Goal: Navigation & Orientation: Find specific page/section

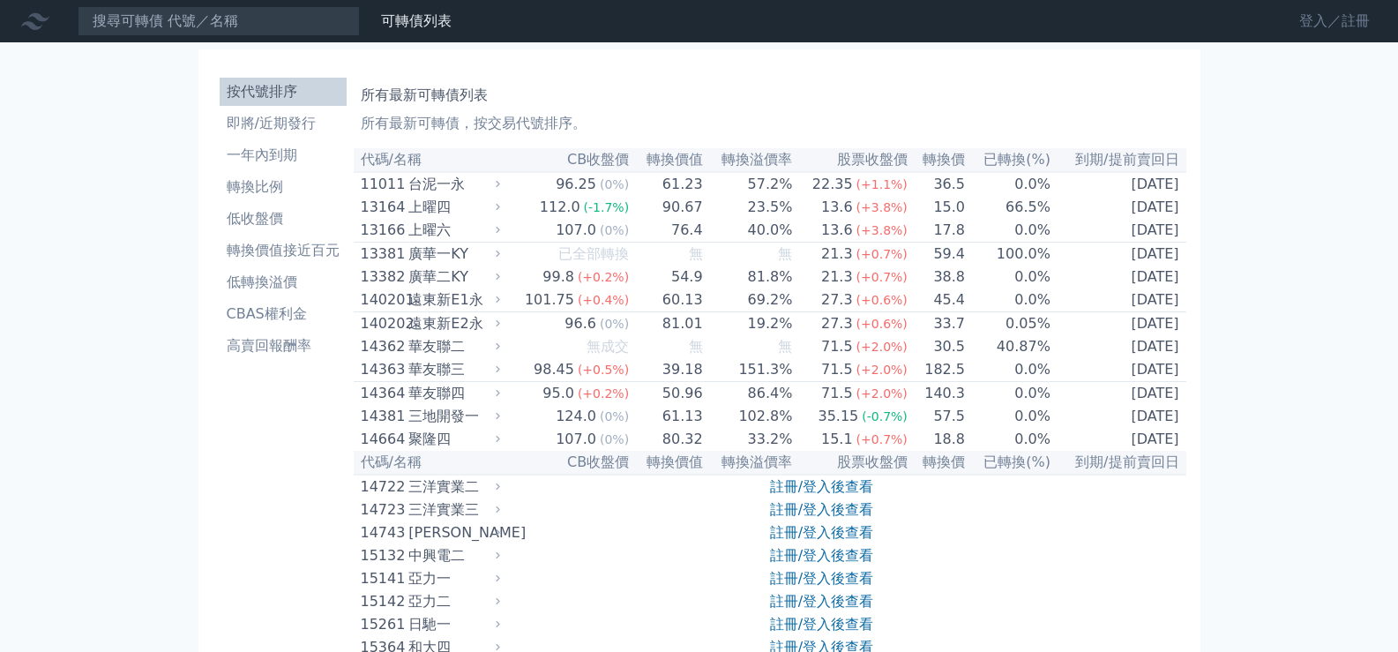
click at [1335, 20] on link "登入／註冊" at bounding box center [1334, 21] width 99 height 28
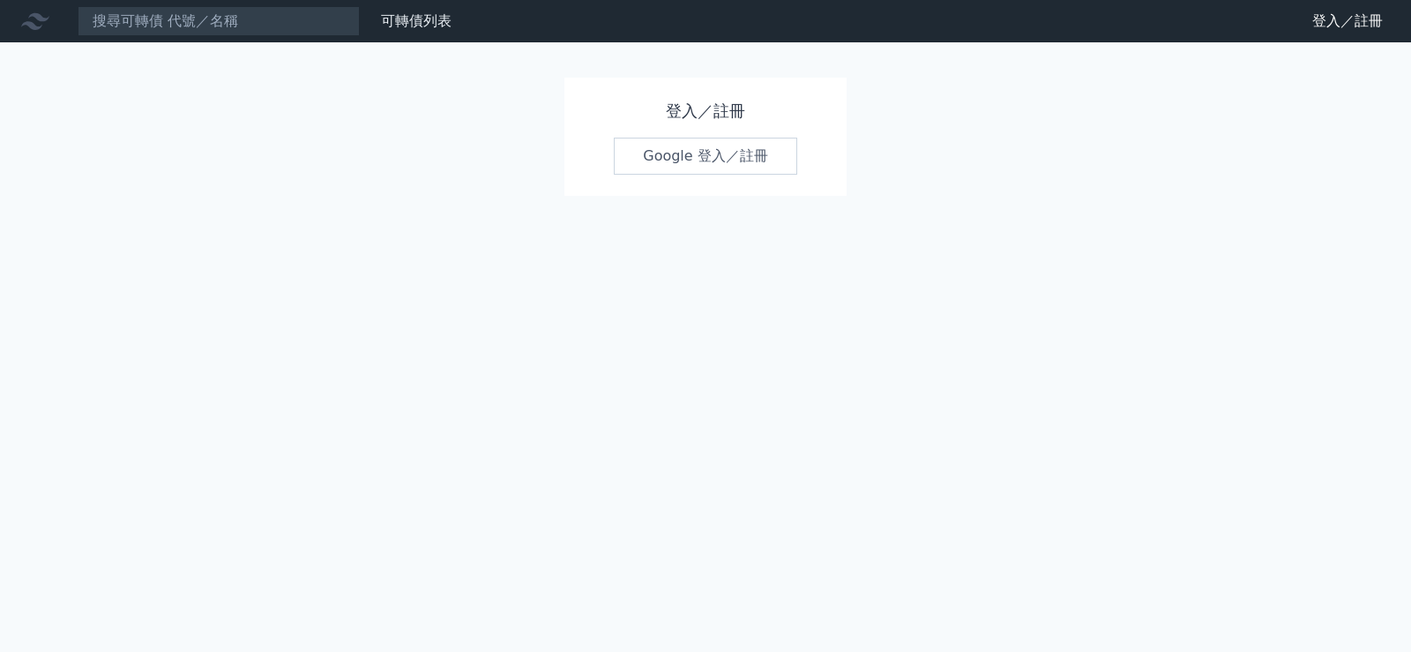
click at [716, 153] on link "Google 登入／註冊" at bounding box center [705, 156] width 183 height 37
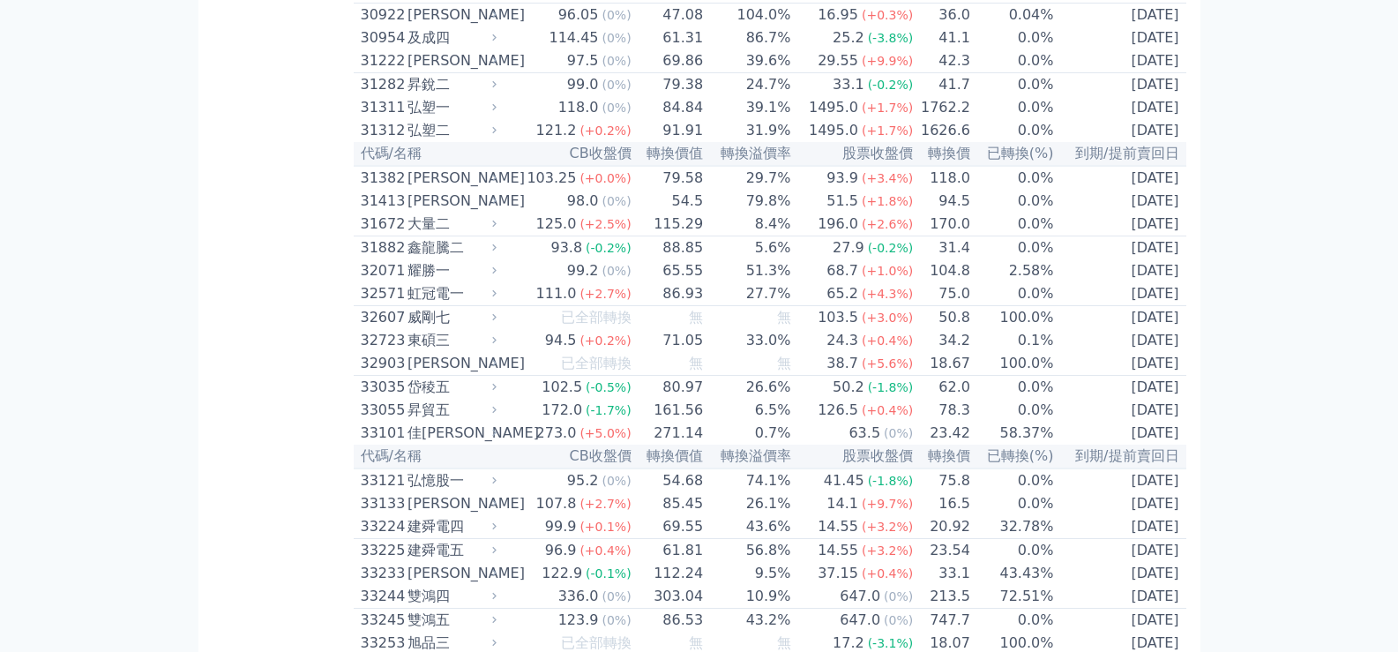
scroll to position [2734, 0]
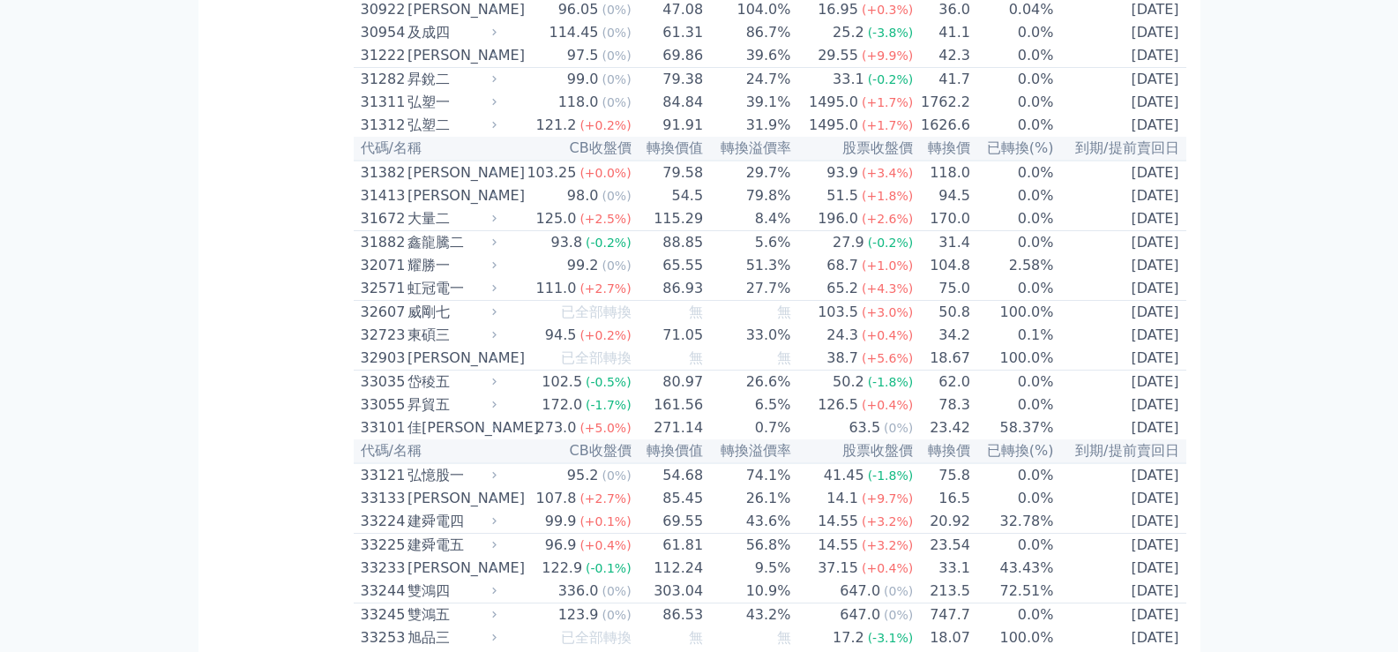
click at [381, 299] on div "32571" at bounding box center [382, 288] width 42 height 21
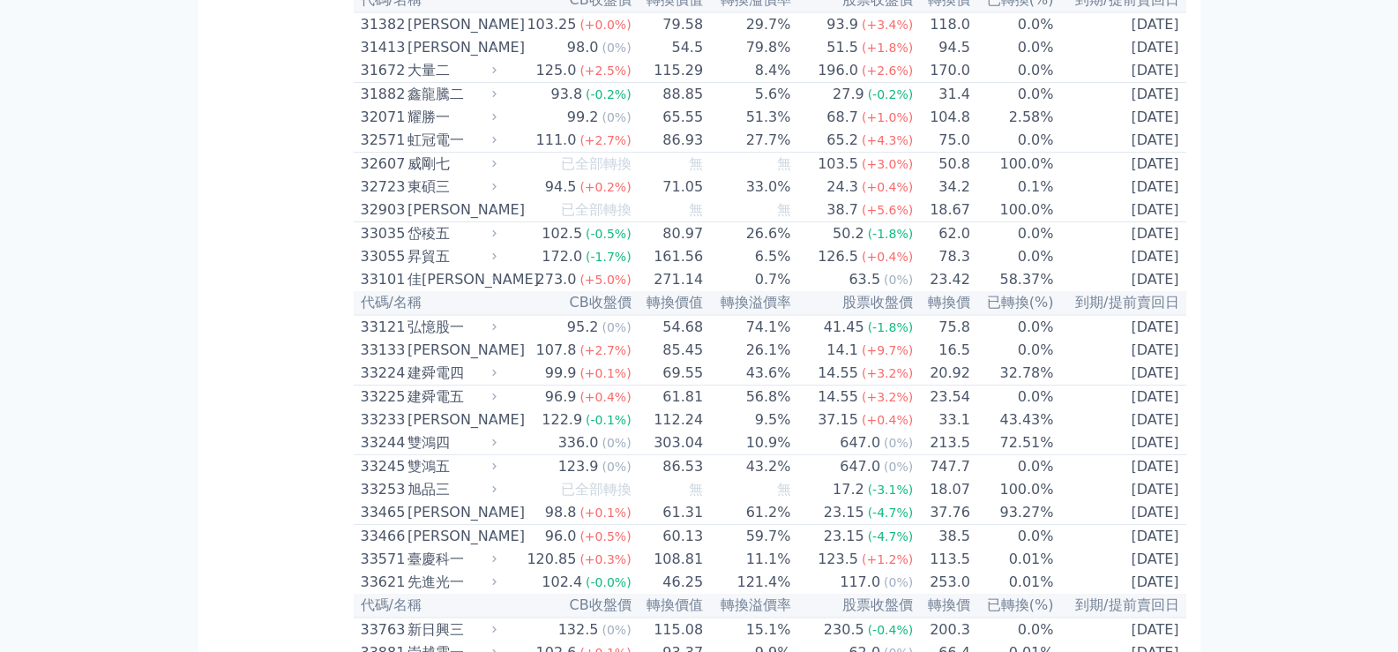
scroll to position [2910, 0]
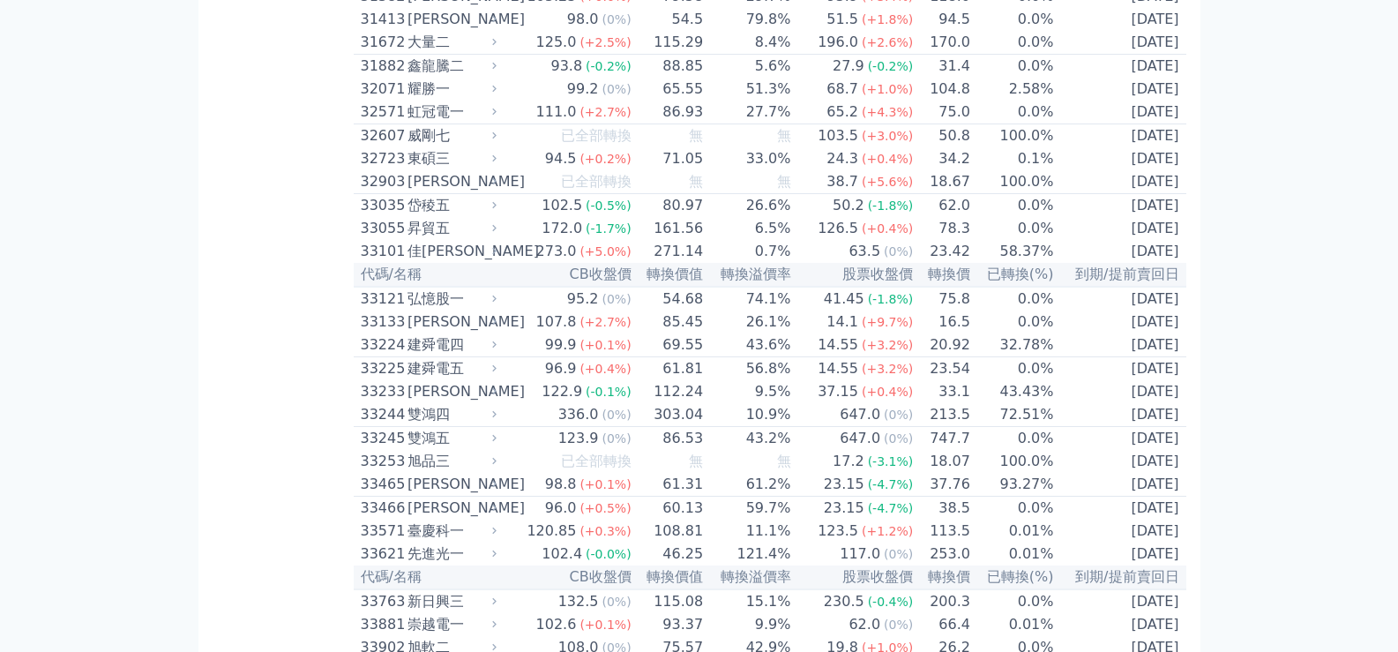
click at [375, 123] on div "32571" at bounding box center [382, 111] width 42 height 21
click at [383, 123] on div "32571" at bounding box center [382, 111] width 42 height 21
click at [387, 123] on div "32571" at bounding box center [382, 111] width 42 height 21
click at [389, 123] on div "32571" at bounding box center [382, 111] width 42 height 21
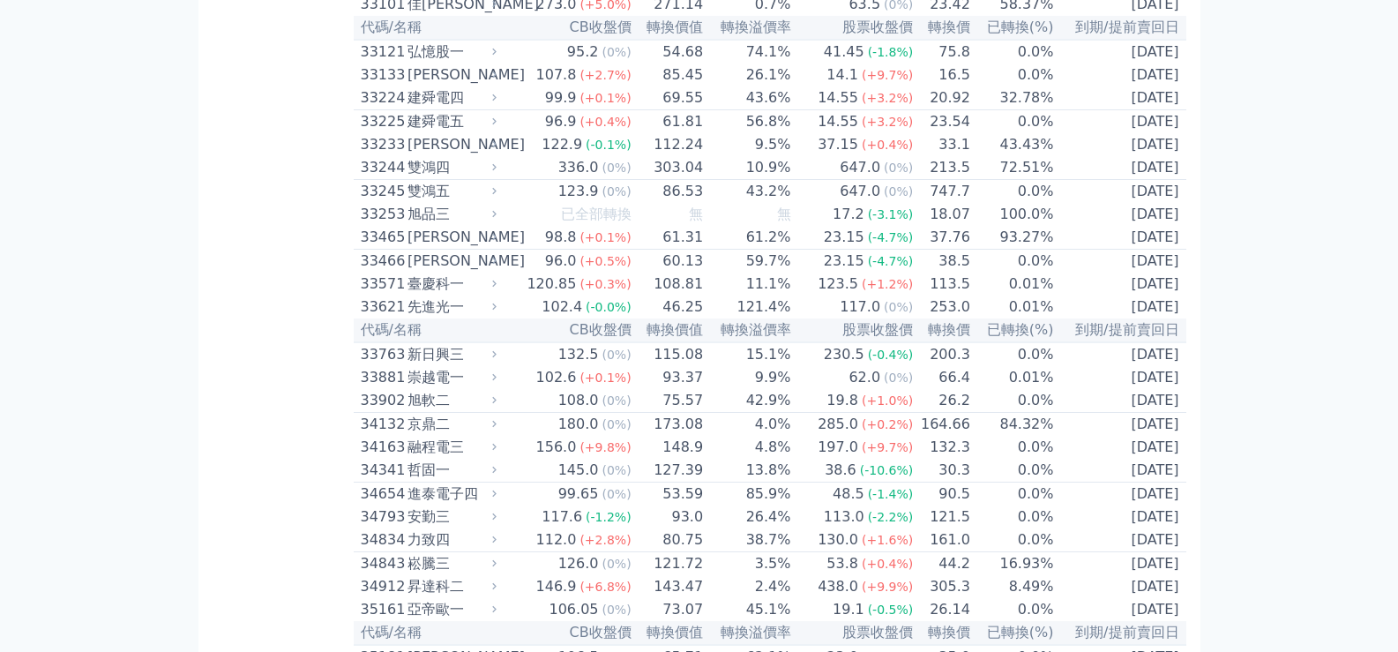
scroll to position [2998, 0]
